Goal: Find specific page/section: Find specific page/section

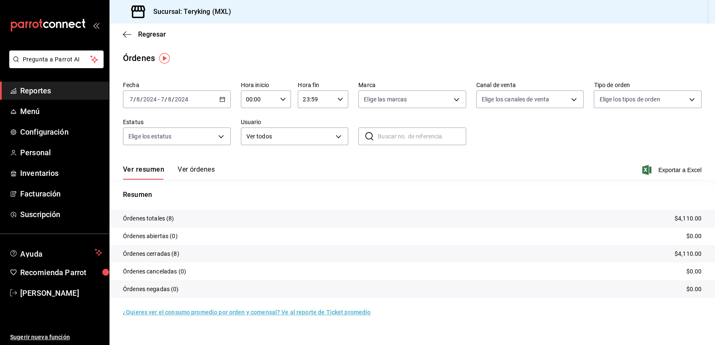
click at [48, 91] on span "Reportes" at bounding box center [61, 90] width 82 height 11
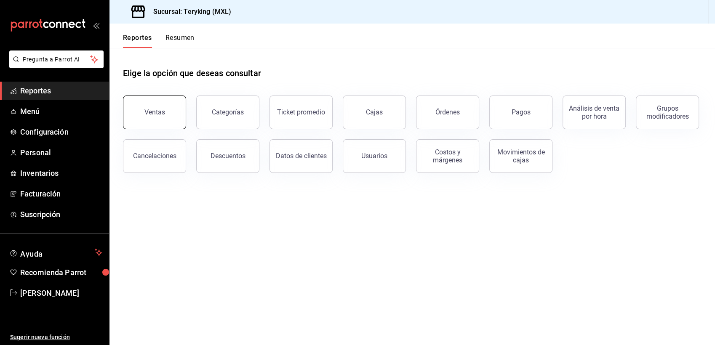
click at [165, 113] on button "Ventas" at bounding box center [154, 113] width 63 height 34
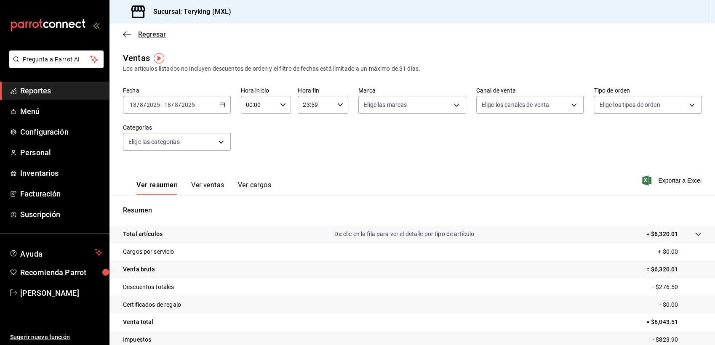
click at [152, 37] on span "Regresar" at bounding box center [152, 34] width 28 height 8
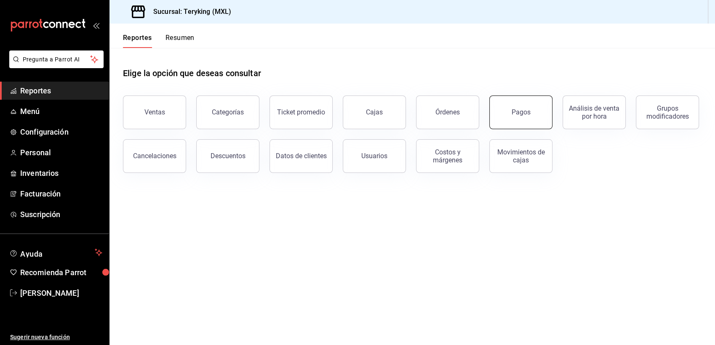
click at [496, 110] on button "Pagos" at bounding box center [520, 113] width 63 height 34
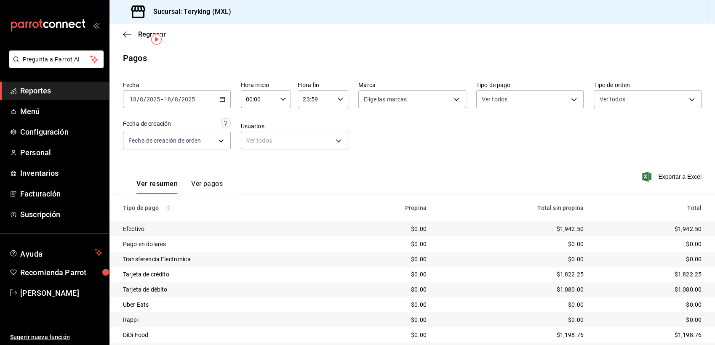
scroll to position [27, 0]
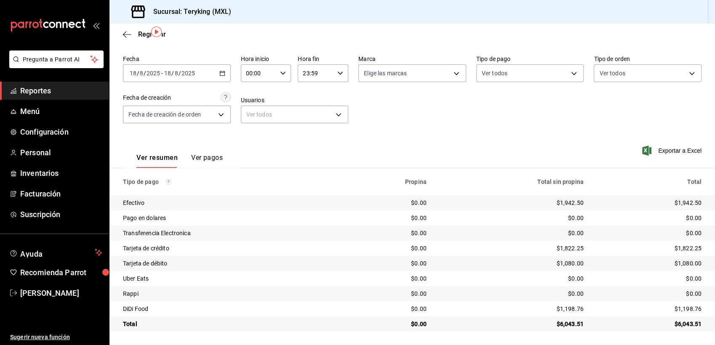
click at [45, 92] on span "Reportes" at bounding box center [61, 90] width 82 height 11
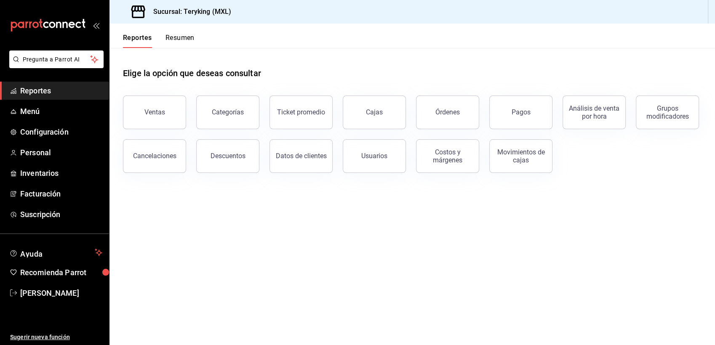
click at [45, 92] on span "Reportes" at bounding box center [61, 90] width 82 height 11
click at [147, 112] on div "Ventas" at bounding box center [154, 112] width 21 height 8
